Goal: Task Accomplishment & Management: Use online tool/utility

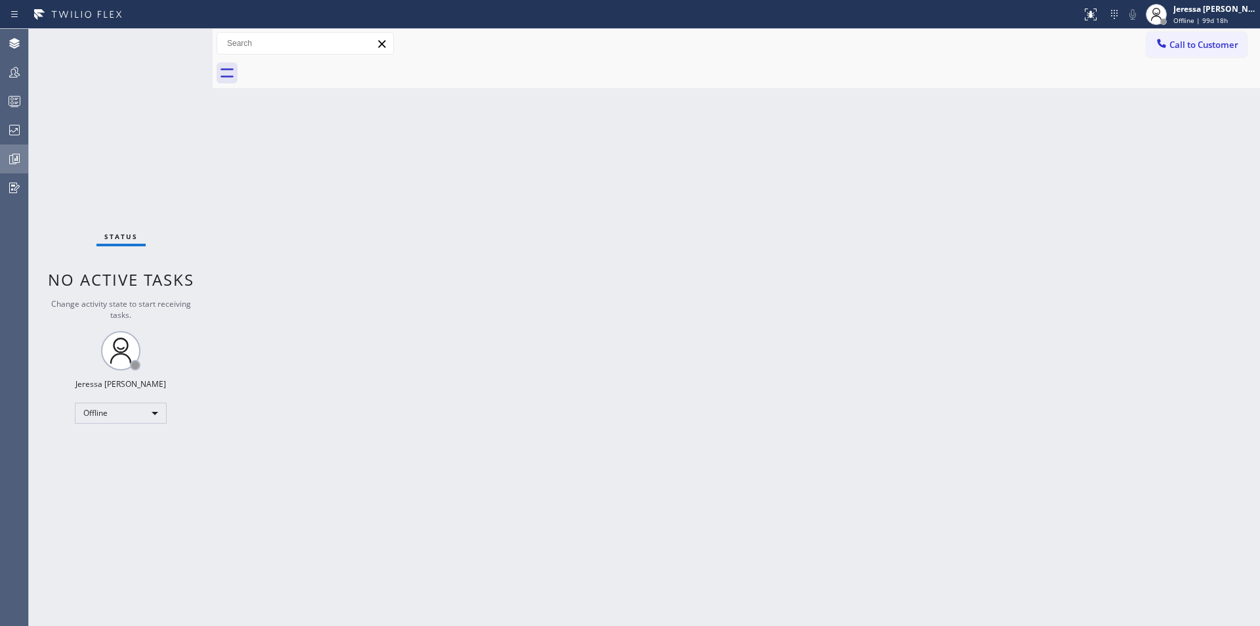
click at [14, 156] on icon at bounding box center [15, 159] width 16 height 16
